Goal: Transaction & Acquisition: Purchase product/service

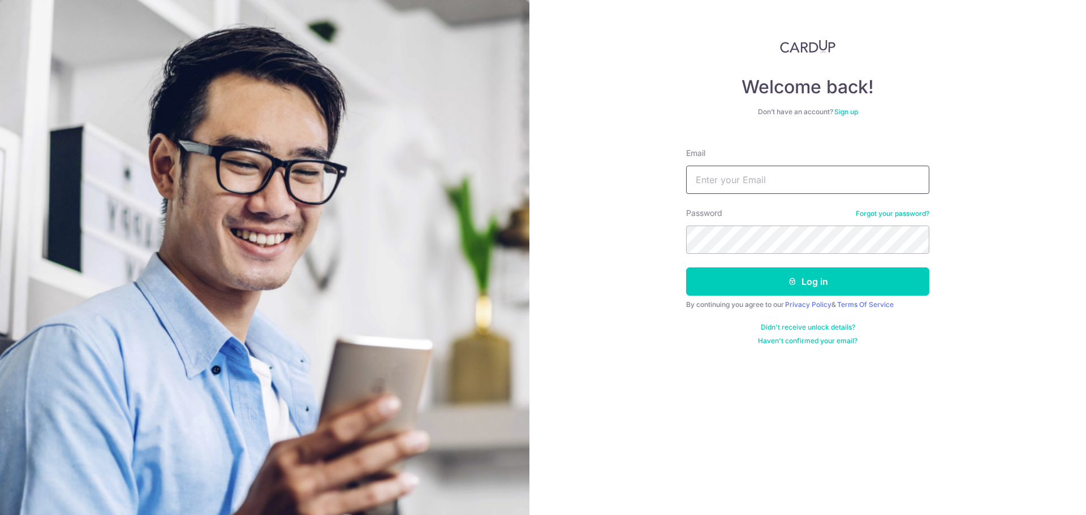
drag, startPoint x: 0, startPoint y: 0, endPoint x: 766, endPoint y: 179, distance: 786.2
click at [766, 179] on input "Email" at bounding box center [807, 180] width 243 height 28
type input "patrick_he@outlook.com"
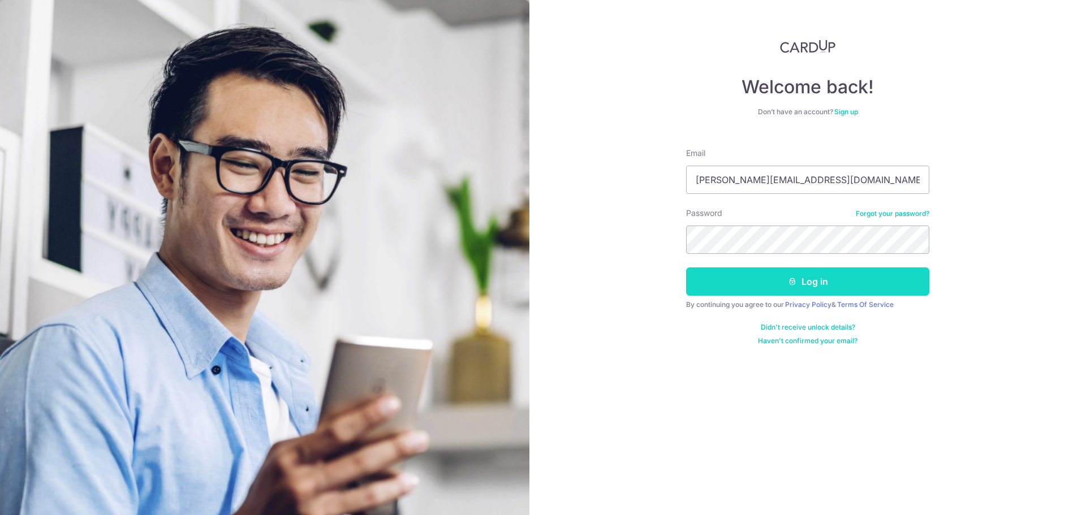
click at [836, 283] on button "Log in" at bounding box center [807, 281] width 243 height 28
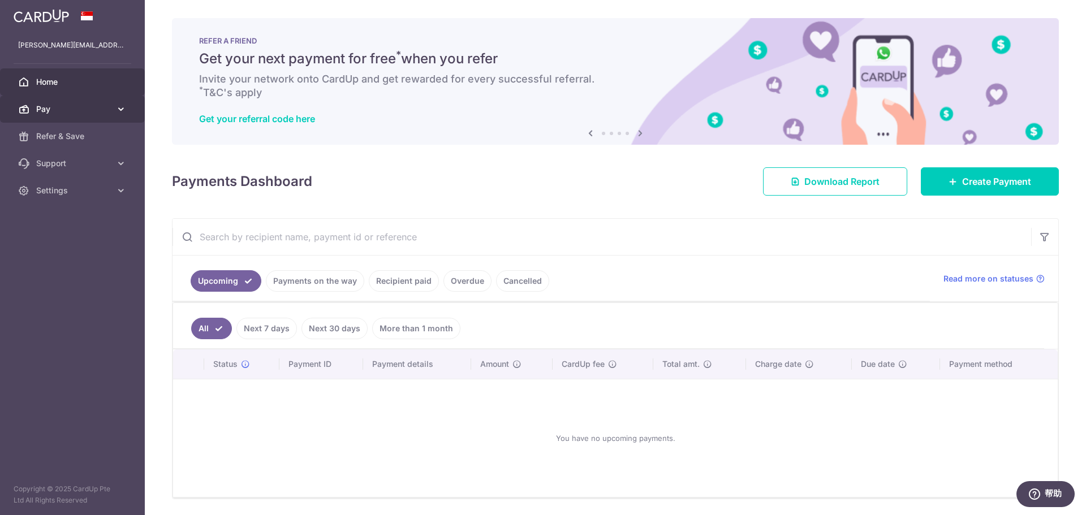
click at [124, 109] on icon at bounding box center [120, 108] width 11 height 11
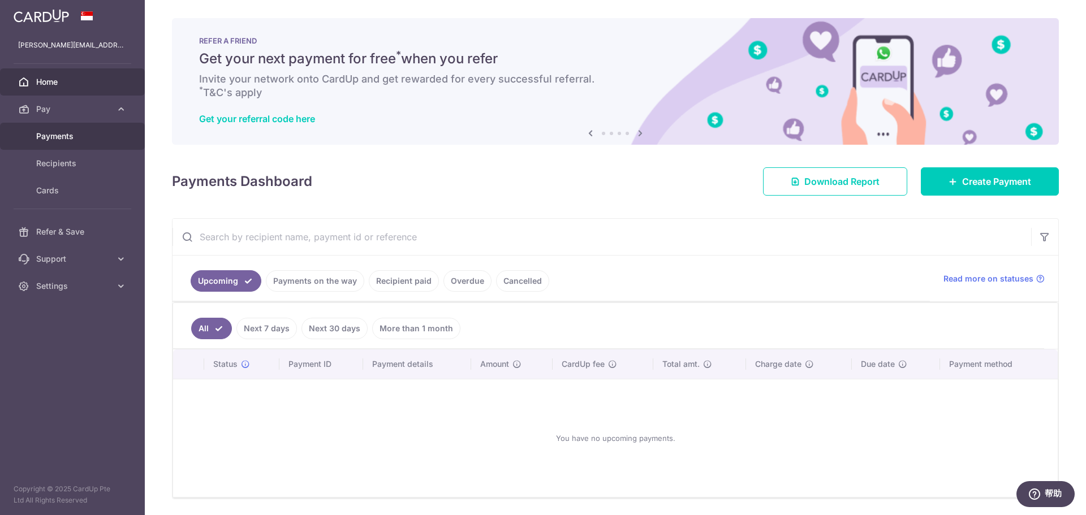
click at [105, 131] on span "Payments" at bounding box center [73, 136] width 75 height 11
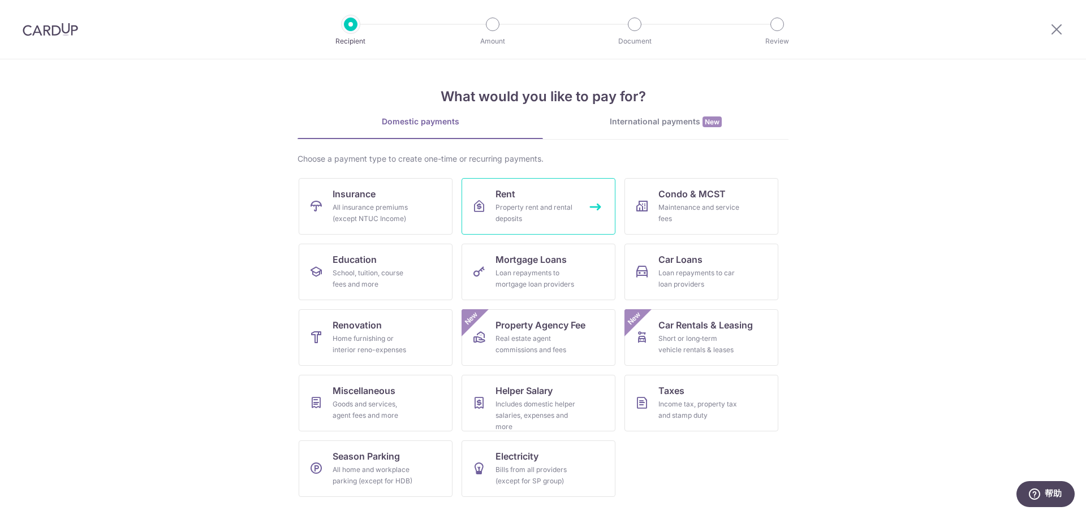
click at [592, 204] on link "Rent Property rent and rental deposits" at bounding box center [538, 206] width 154 height 57
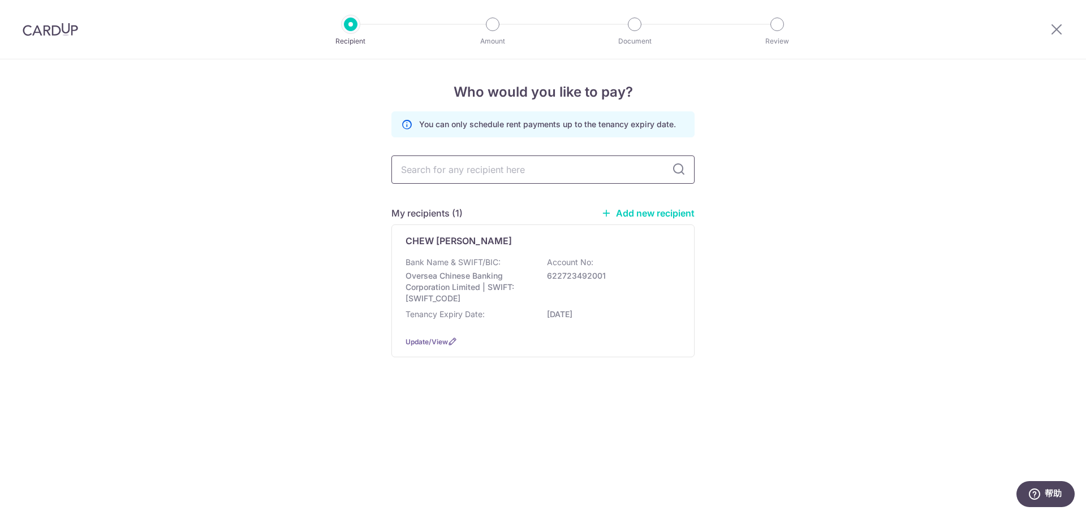
click at [487, 169] on input "text" at bounding box center [542, 170] width 303 height 28
click at [464, 259] on p "Bank Name & SWIFT/BIC:" at bounding box center [452, 262] width 95 height 11
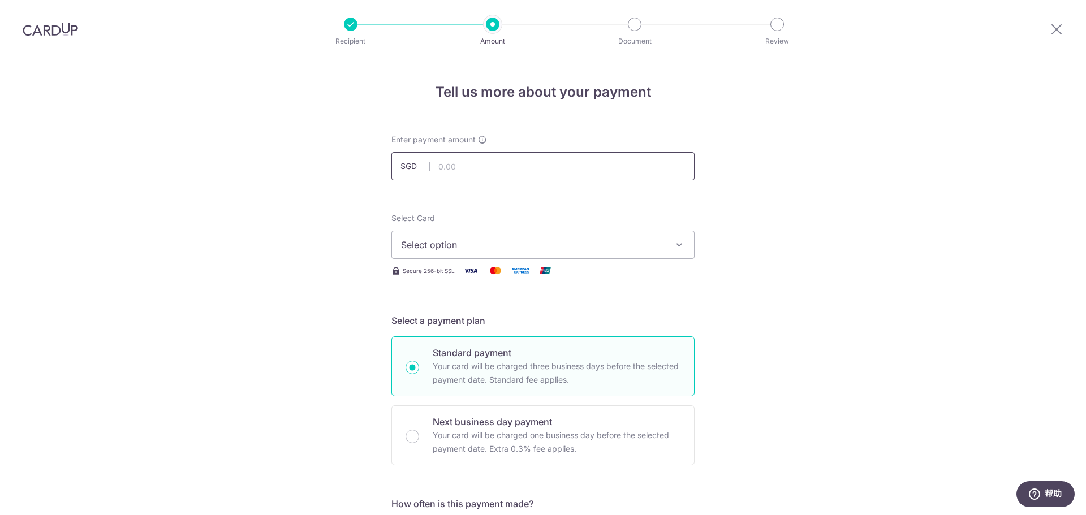
click at [483, 176] on input "text" at bounding box center [542, 166] width 303 height 28
type input "3,650.00"
click at [493, 252] on button "Select option" at bounding box center [542, 245] width 303 height 28
click at [438, 274] on span "Add credit card" at bounding box center [553, 276] width 264 height 11
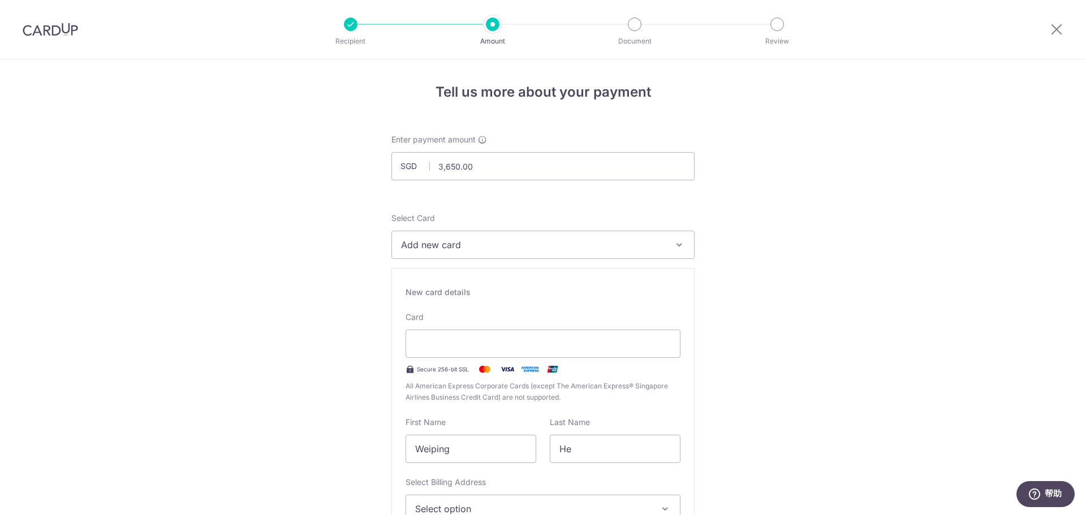
click at [460, 243] on span "Add new card" at bounding box center [533, 245] width 264 height 14
drag, startPoint x: 843, startPoint y: 245, endPoint x: 701, endPoint y: 258, distance: 143.1
click at [470, 446] on input "Weiping" at bounding box center [470, 449] width 131 height 28
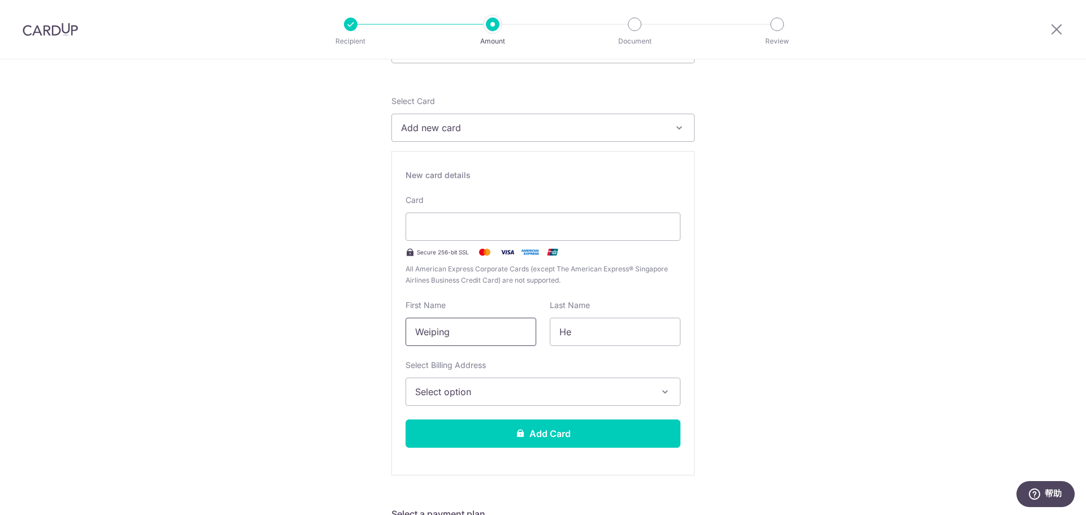
scroll to position [226, 0]
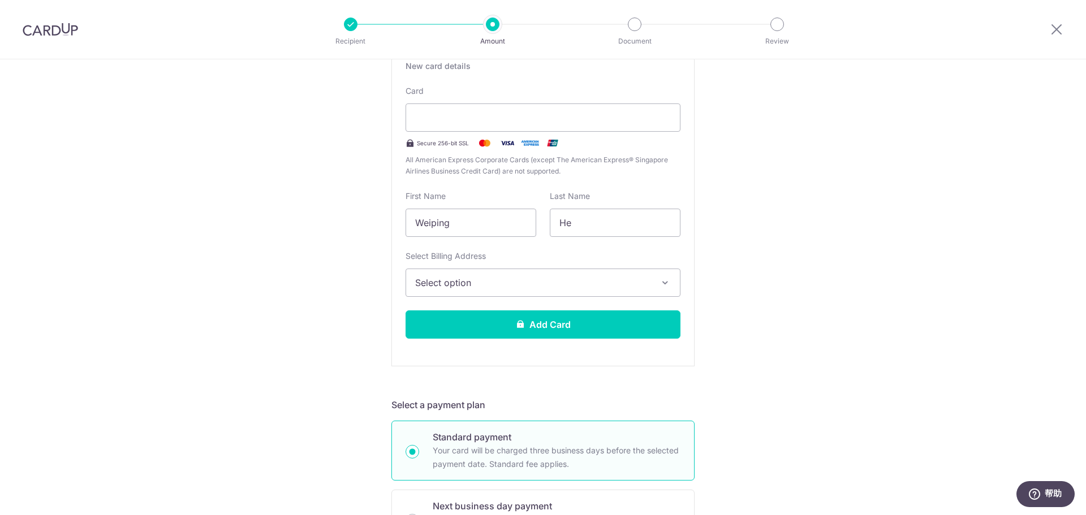
click at [453, 280] on span "Select option" at bounding box center [532, 283] width 235 height 14
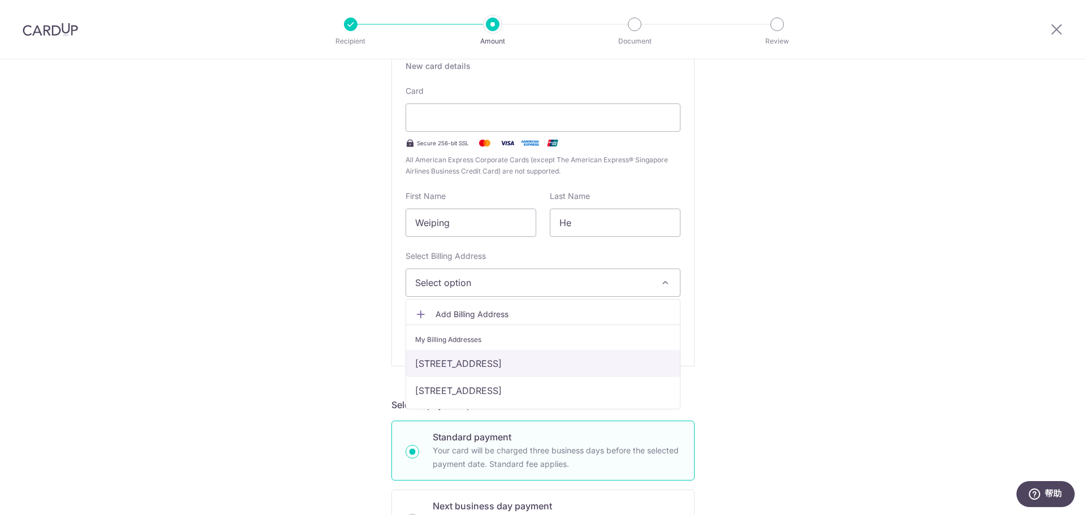
click at [485, 365] on link "Block 12, #13-29, Jelebu Rd, Singapore, Singapore, Singapore-677673" at bounding box center [543, 363] width 274 height 27
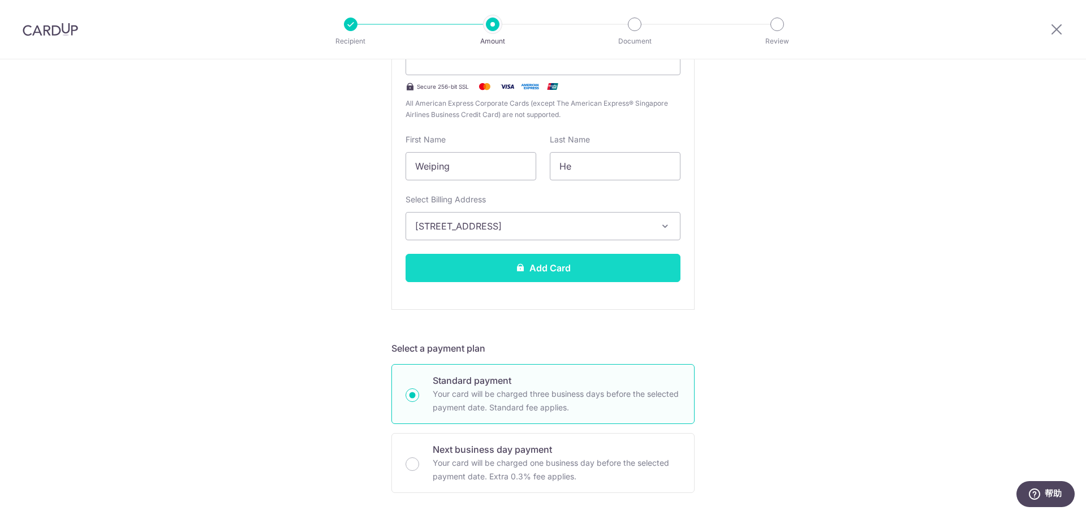
click at [583, 267] on button "Add Card" at bounding box center [542, 268] width 275 height 28
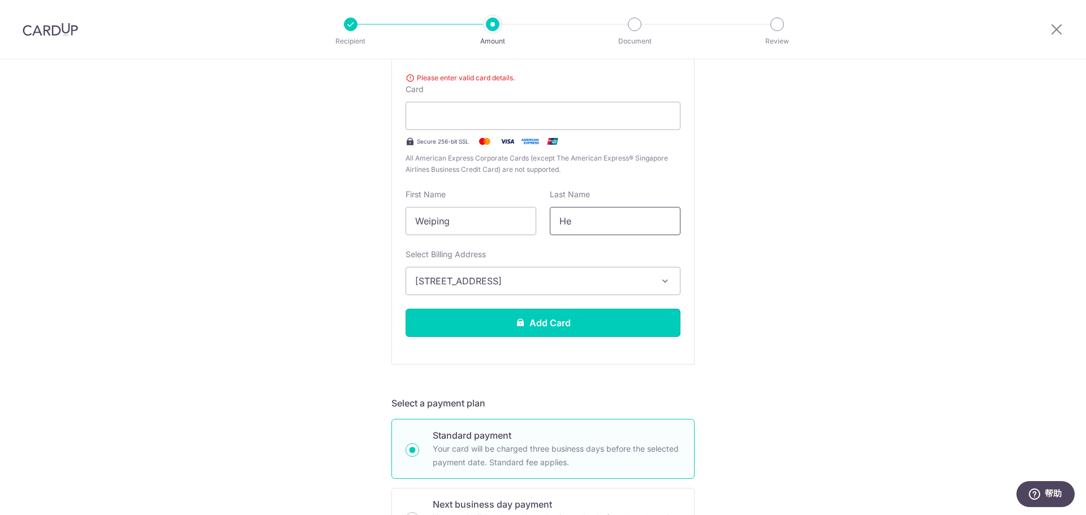
scroll to position [242, 0]
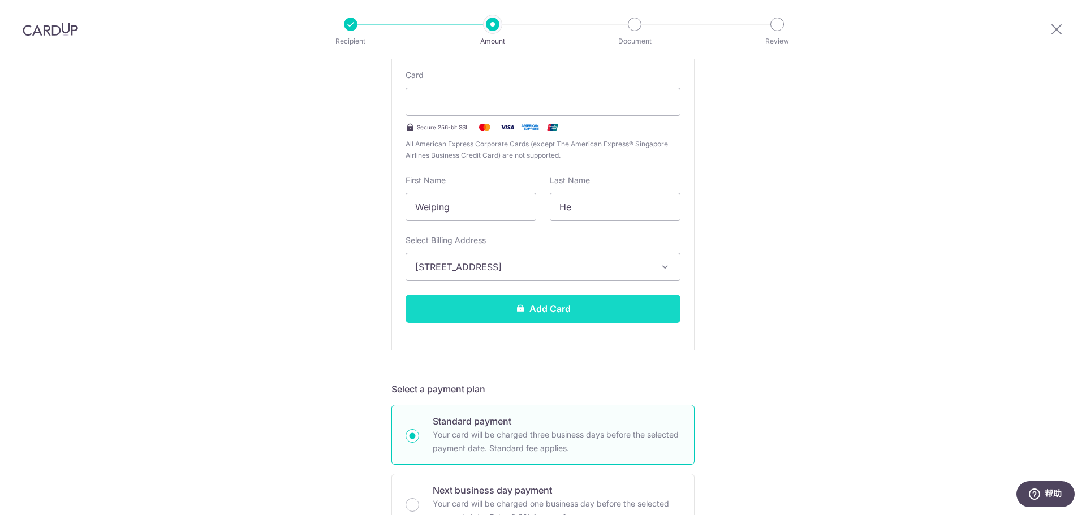
click at [560, 310] on button "Add Card" at bounding box center [542, 309] width 275 height 28
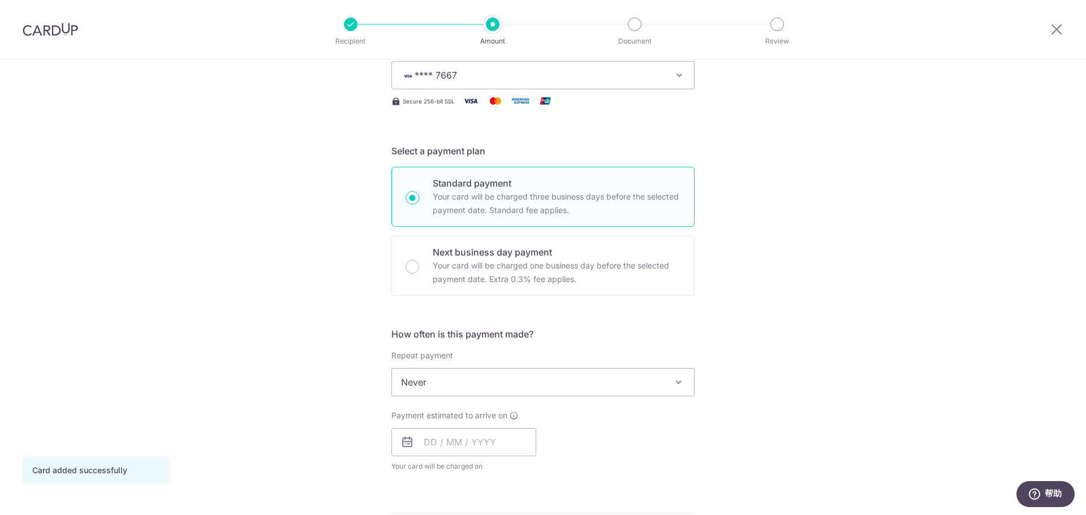
scroll to position [339, 0]
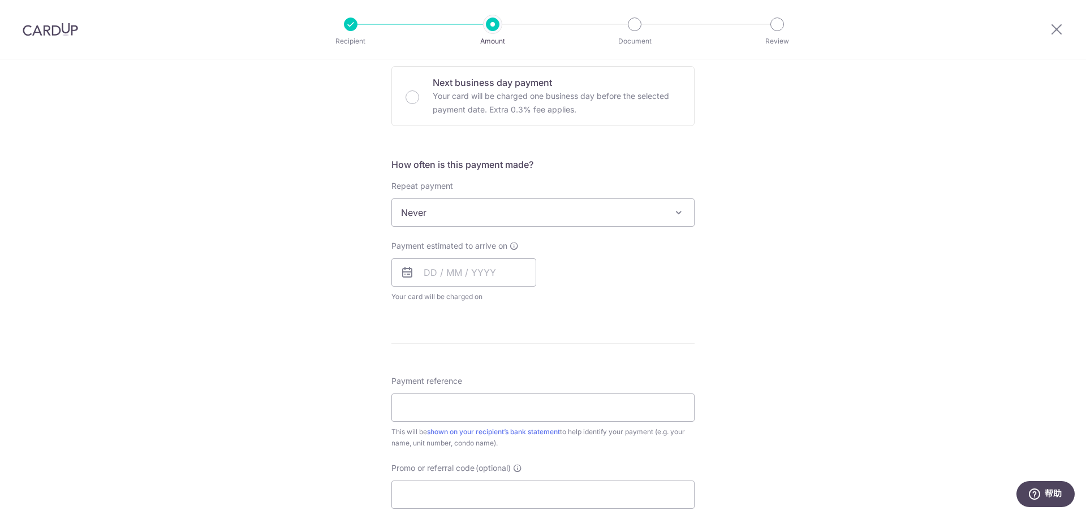
click at [568, 214] on span "Never" at bounding box center [543, 212] width 302 height 27
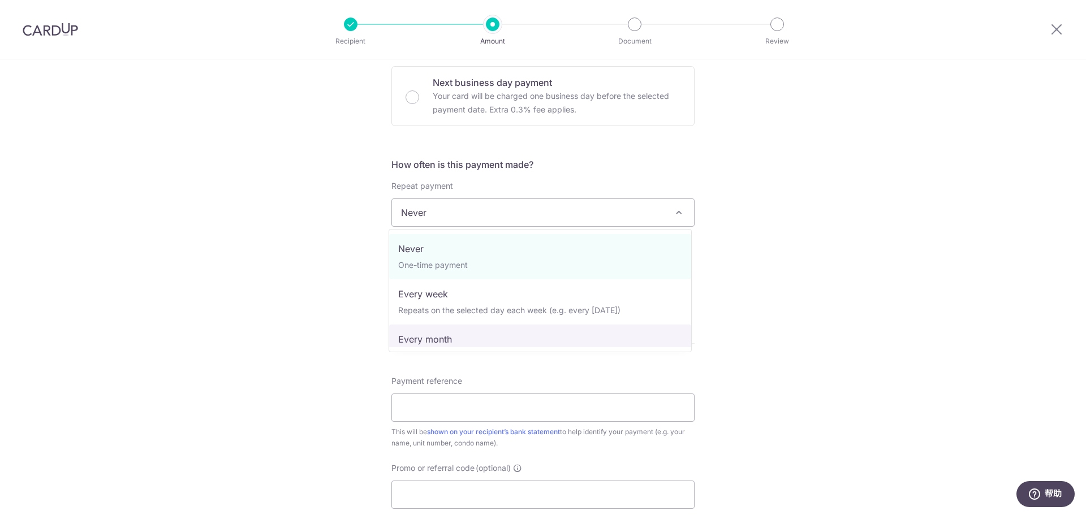
select select "3"
type input "20/09/2026"
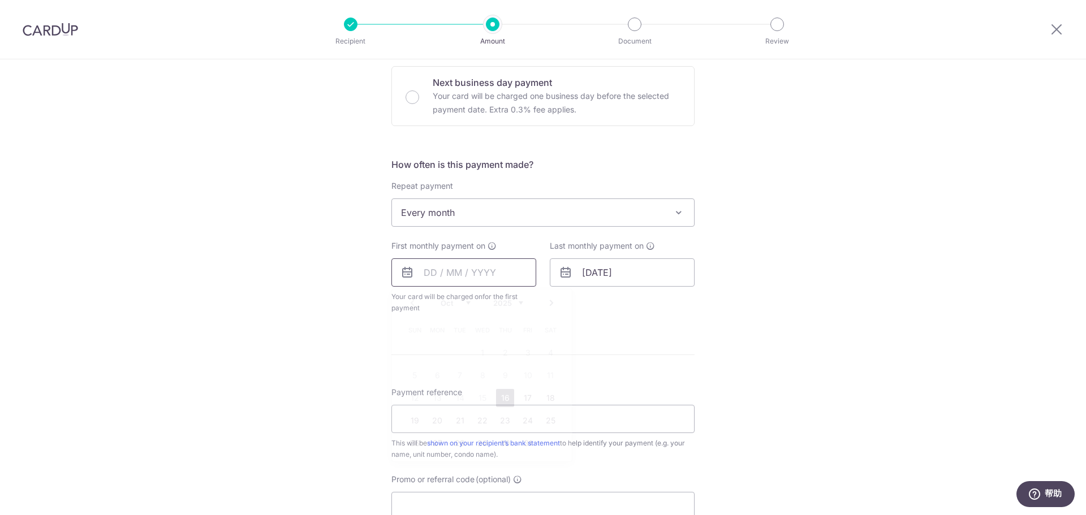
click at [427, 275] on input "text" at bounding box center [463, 272] width 145 height 28
click at [437, 422] on link "20" at bounding box center [437, 421] width 18 height 18
type input "20/10/2025"
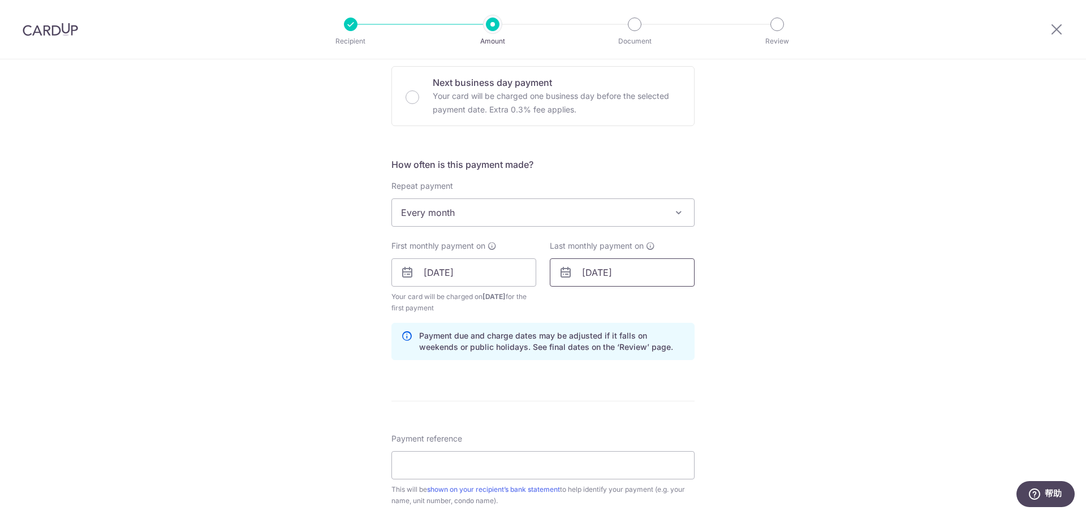
click at [636, 274] on input "[DATE]" at bounding box center [622, 272] width 145 height 28
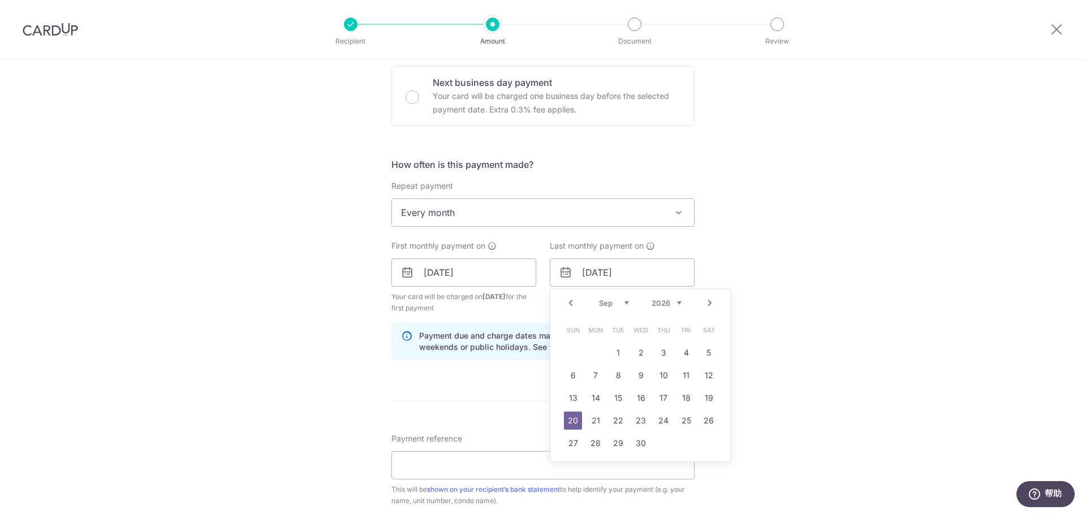
click at [674, 303] on select "2025 2026 2027 2028 2029 2030 2031 2032 2033 2034 2035" at bounding box center [666, 303] width 30 height 9
click at [623, 301] on select "Oct Nov Dec" at bounding box center [614, 303] width 30 height 9
click at [703, 400] on link "20" at bounding box center [708, 398] width 18 height 18
type input "20/12/2025"
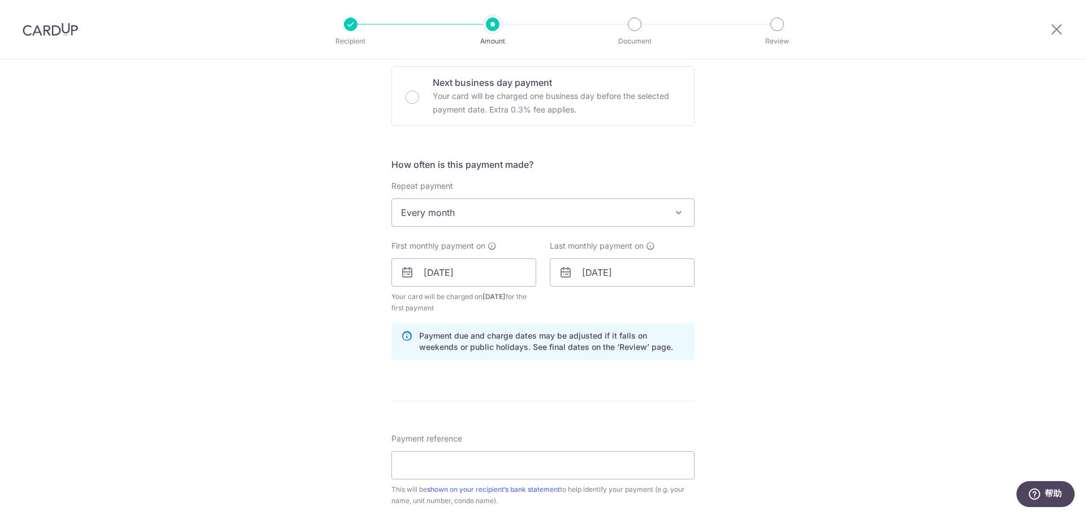
click at [812, 270] on div "Tell us more about your payment Enter payment amount SGD 3,650.00 3650.00 Card …" at bounding box center [543, 260] width 1086 height 1081
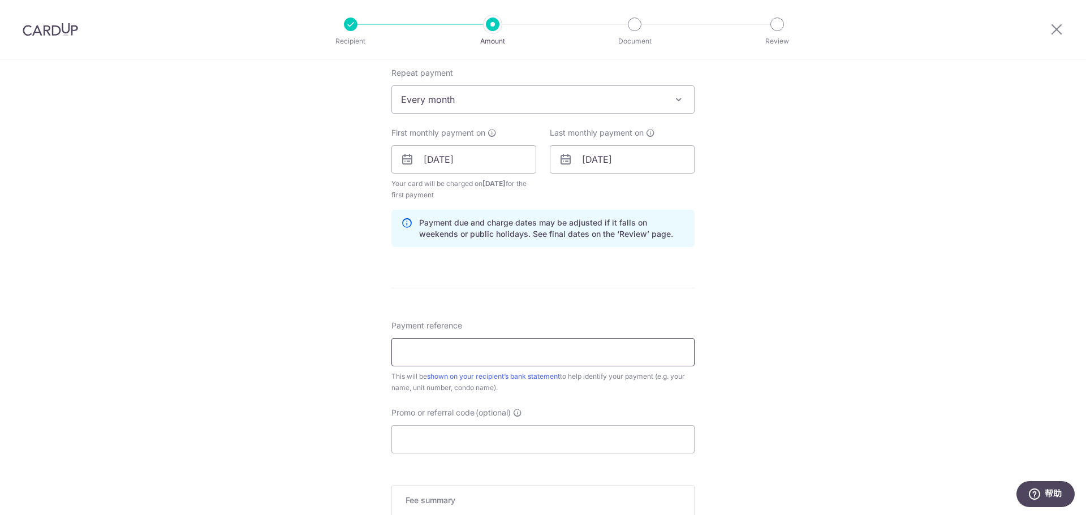
click at [468, 348] on input "Payment reference" at bounding box center [542, 352] width 303 height 28
click at [802, 261] on div "Tell us more about your payment Enter payment amount SGD 3,650.00 3650.00 Card …" at bounding box center [543, 147] width 1086 height 1081
click at [484, 445] on input "Promo or referral code (optional)" at bounding box center [542, 439] width 303 height 28
paste input "3HOME25R"
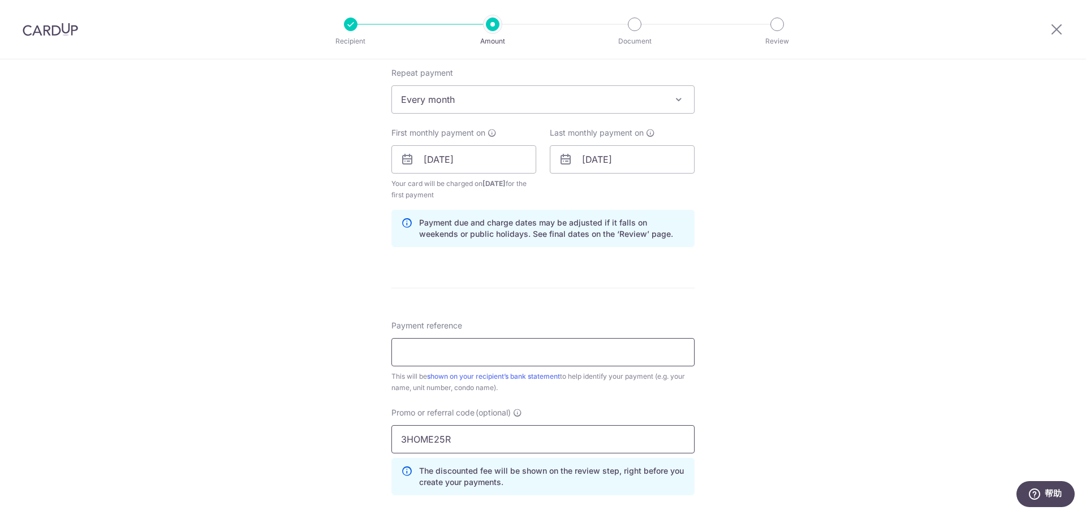
type input "3HOME25R"
click at [466, 353] on input "Payment reference" at bounding box center [542, 352] width 303 height 28
type input "Rental payment for 13-29"
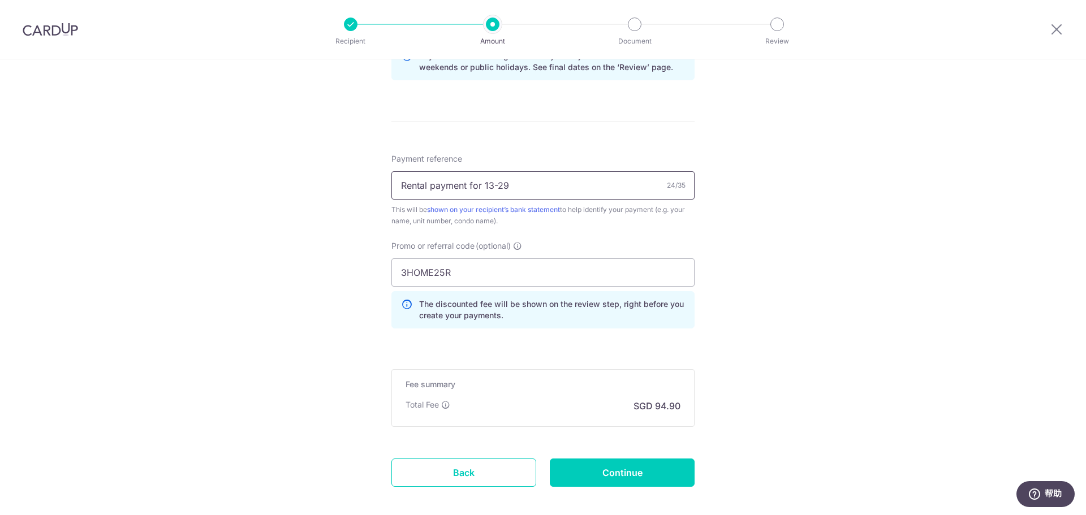
scroll to position [563, 0]
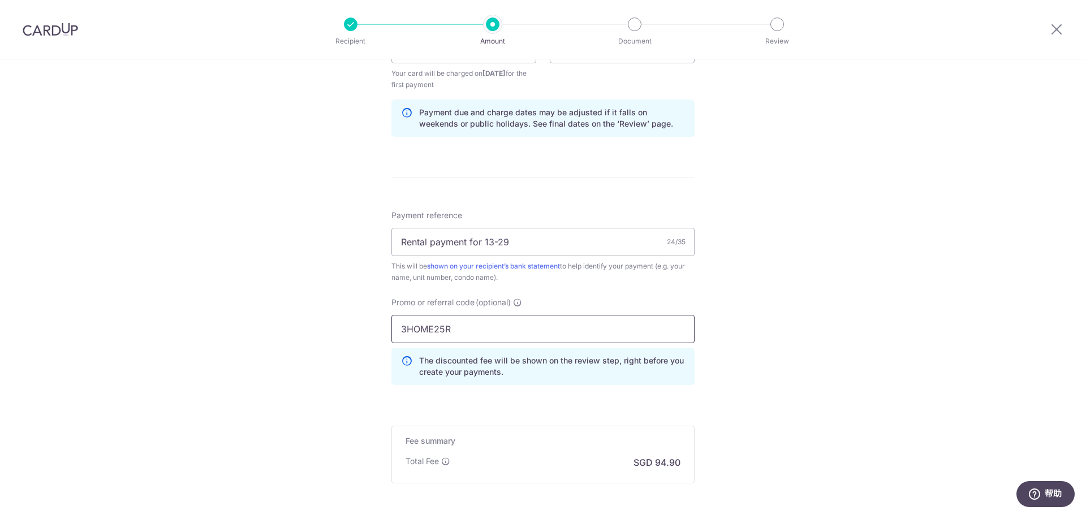
click at [569, 327] on input "3HOME25R" at bounding box center [542, 329] width 303 height 28
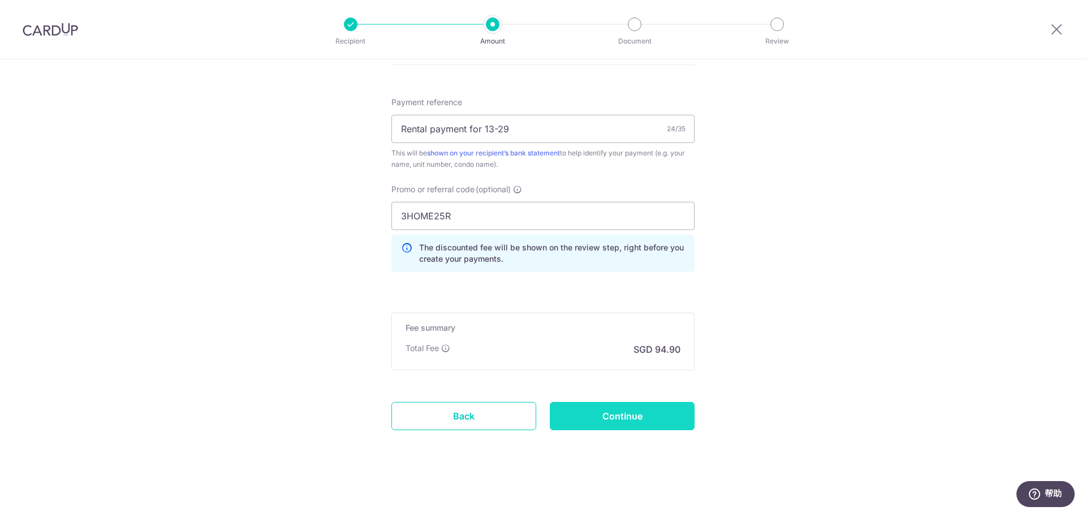
click at [612, 417] on input "Continue" at bounding box center [622, 416] width 145 height 28
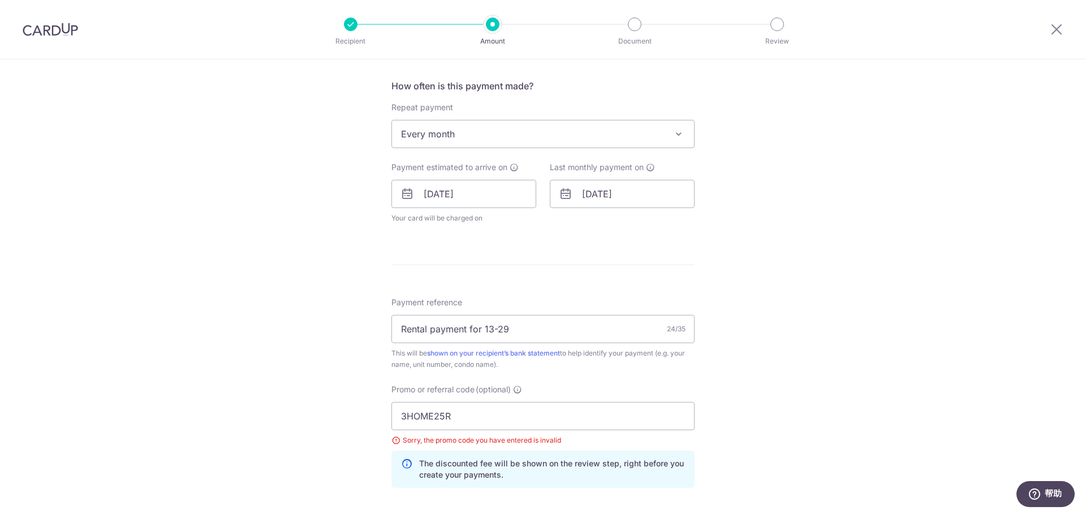
scroll to position [408, 0]
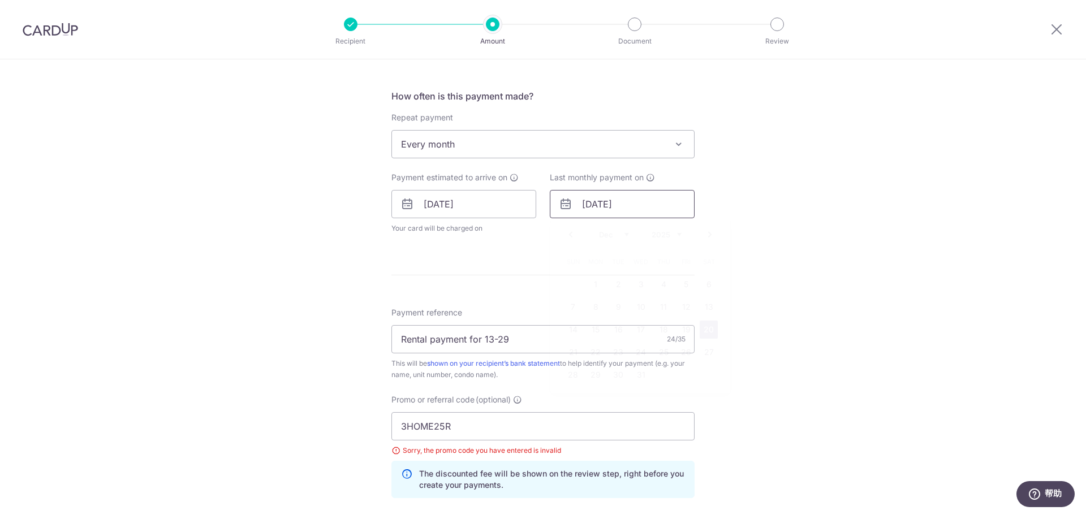
click at [581, 209] on input "20/12/2025" at bounding box center [622, 204] width 145 height 28
click at [704, 234] on link "Next" at bounding box center [710, 235] width 14 height 14
click at [618, 351] on link "20" at bounding box center [618, 352] width 18 height 18
type input "20/01/2026"
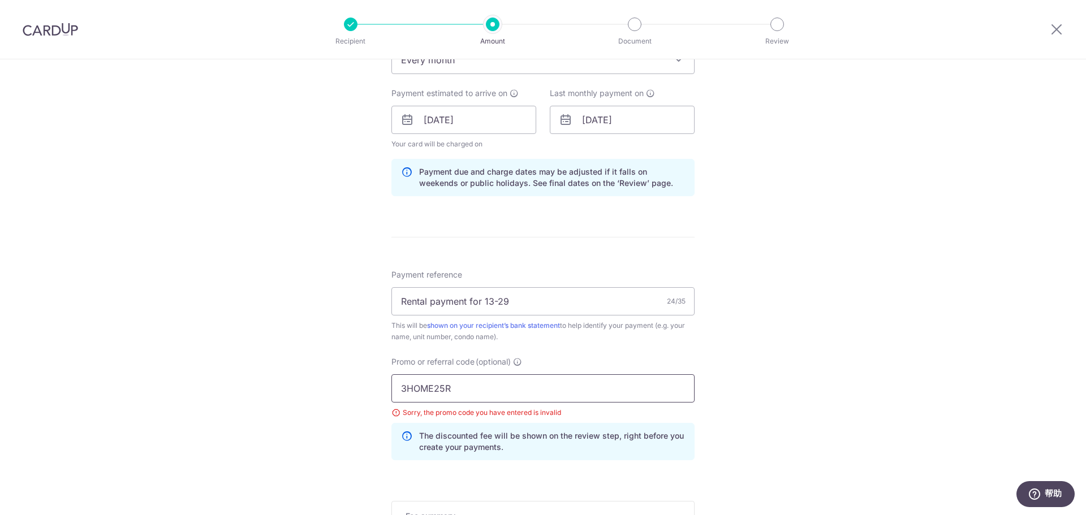
scroll to position [634, 0]
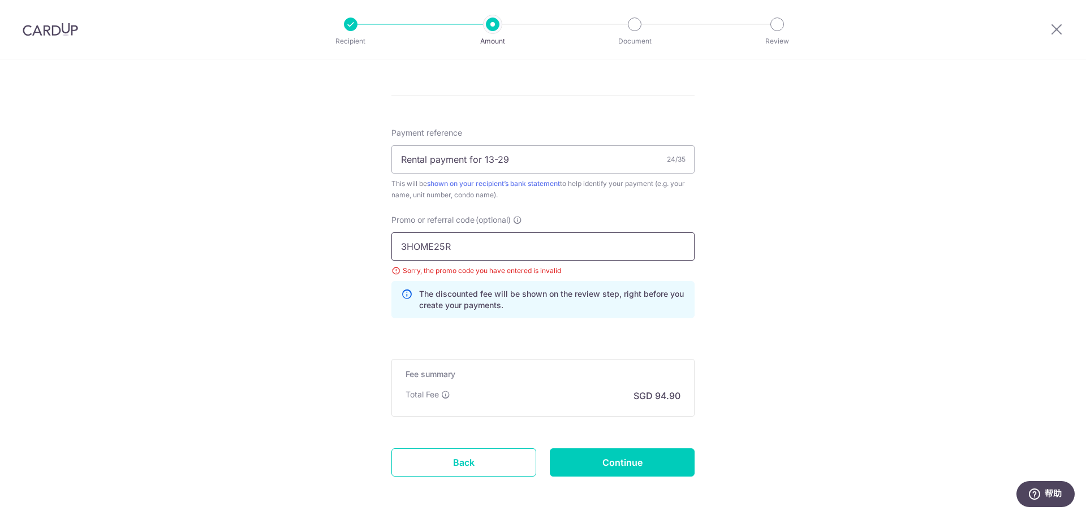
drag, startPoint x: 473, startPoint y: 249, endPoint x: 320, endPoint y: 240, distance: 153.5
paste input "SAVERENT179"
type input "SAVERENT179"
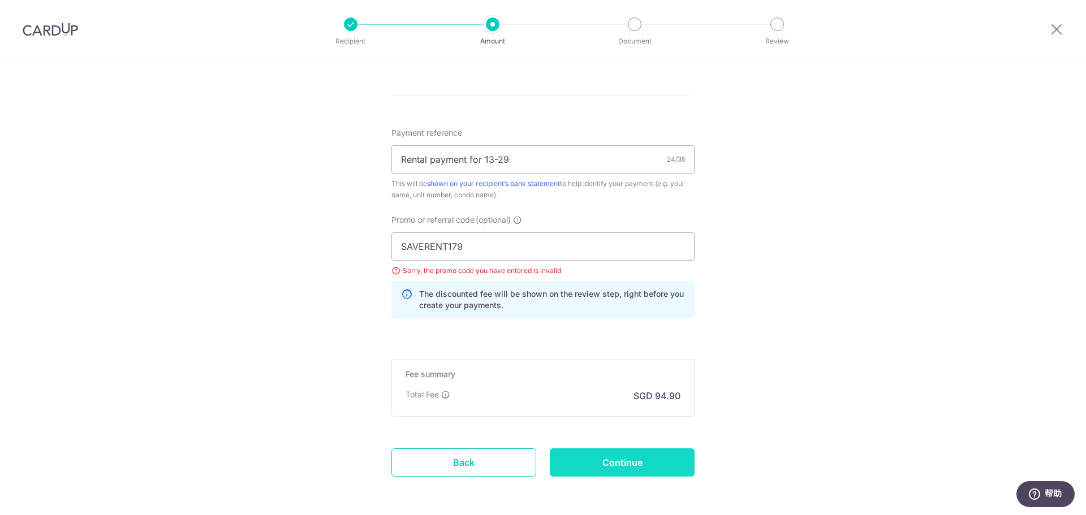
click at [626, 463] on input "Continue" at bounding box center [622, 462] width 145 height 28
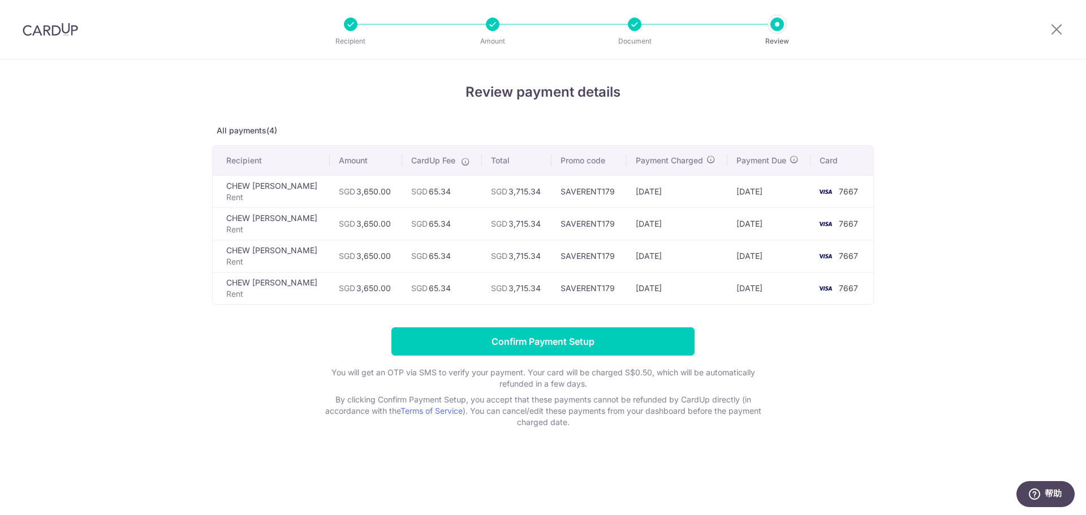
click at [431, 192] on td "SGD 65.34" at bounding box center [441, 191] width 79 height 32
click at [429, 218] on td "SGD 65.34" at bounding box center [441, 224] width 79 height 32
click at [439, 254] on td "SGD 65.34" at bounding box center [441, 256] width 79 height 32
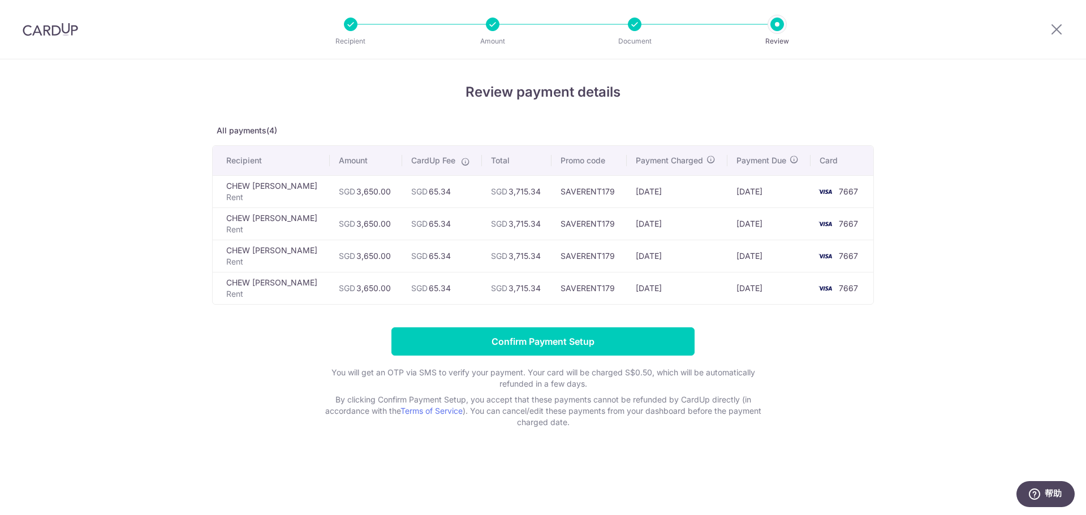
click at [439, 254] on td "SGD 65.34" at bounding box center [441, 256] width 79 height 32
click at [436, 287] on td "SGD 65.34" at bounding box center [441, 288] width 79 height 32
click at [435, 291] on td "SGD 65.34" at bounding box center [441, 288] width 79 height 32
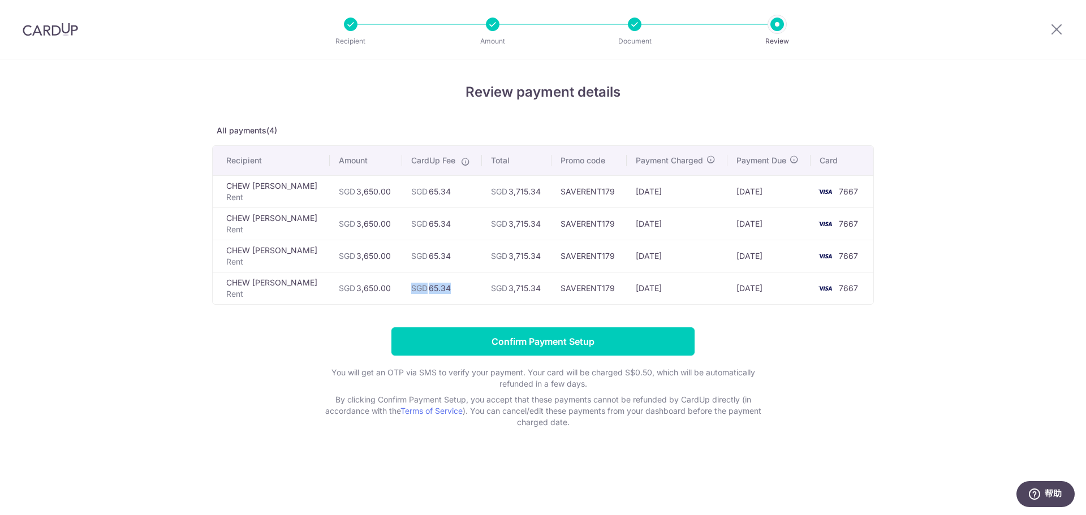
click at [435, 291] on td "SGD 65.34" at bounding box center [441, 288] width 79 height 32
drag, startPoint x: 1044, startPoint y: 317, endPoint x: 1032, endPoint y: 312, distance: 12.9
click at [1043, 317] on div "Review payment details All payments(4) Recipient Amount CardUp Fee Total Promo …" at bounding box center [543, 287] width 1086 height 456
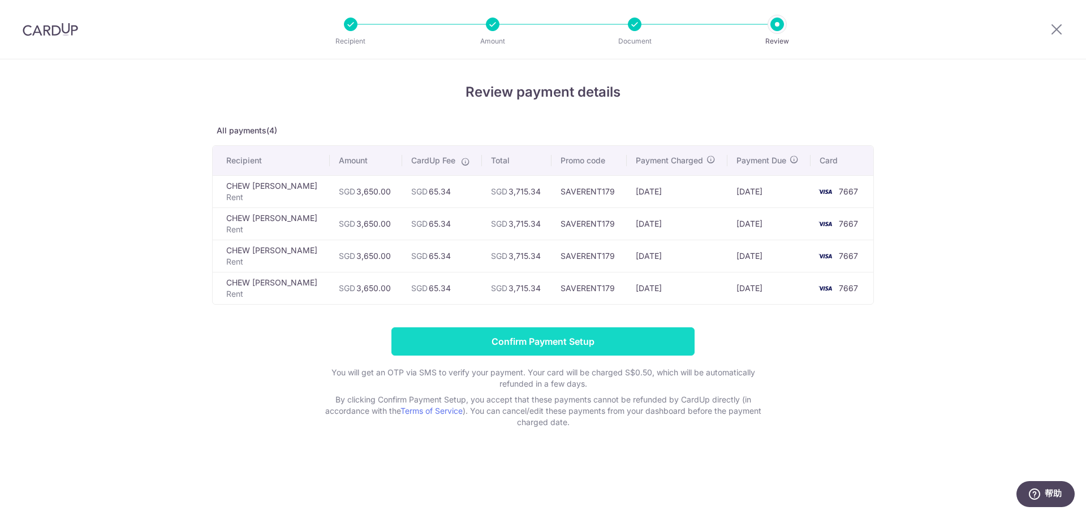
click at [591, 347] on input "Confirm Payment Setup" at bounding box center [542, 341] width 303 height 28
